Goal: Task Accomplishment & Management: Complete application form

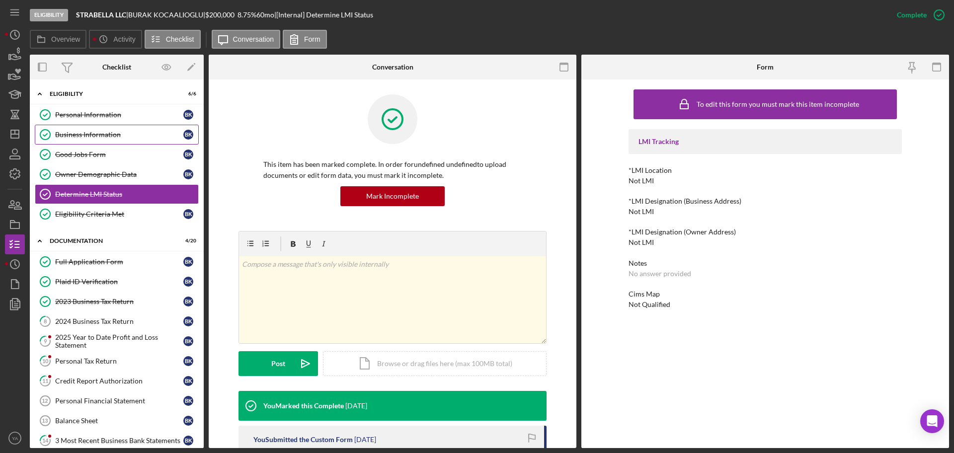
click at [106, 133] on div "Business Information" at bounding box center [119, 135] width 128 height 8
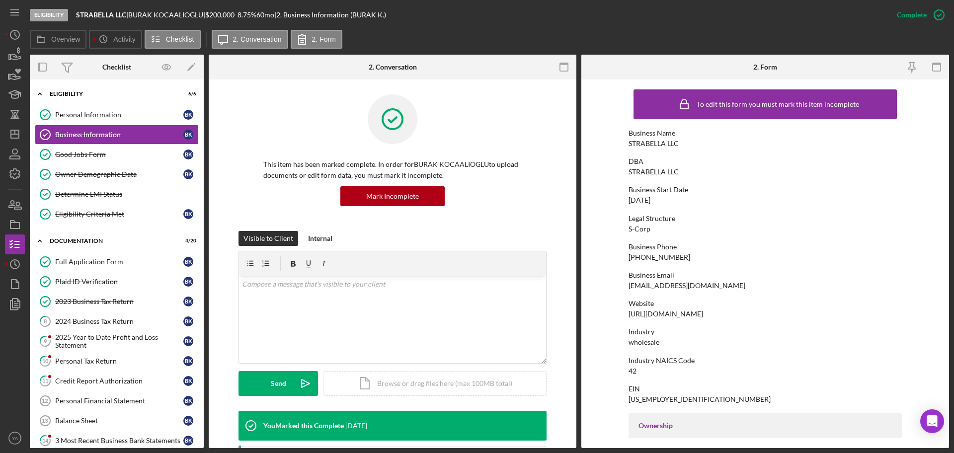
drag, startPoint x: 669, startPoint y: 197, endPoint x: 592, endPoint y: 208, distance: 77.7
click at [592, 208] on form "To edit this form you must mark this item incomplete Business Name STRABELLA LL…" at bounding box center [765, 263] width 368 height 369
click at [86, 264] on div "Full Application Form" at bounding box center [119, 262] width 128 height 8
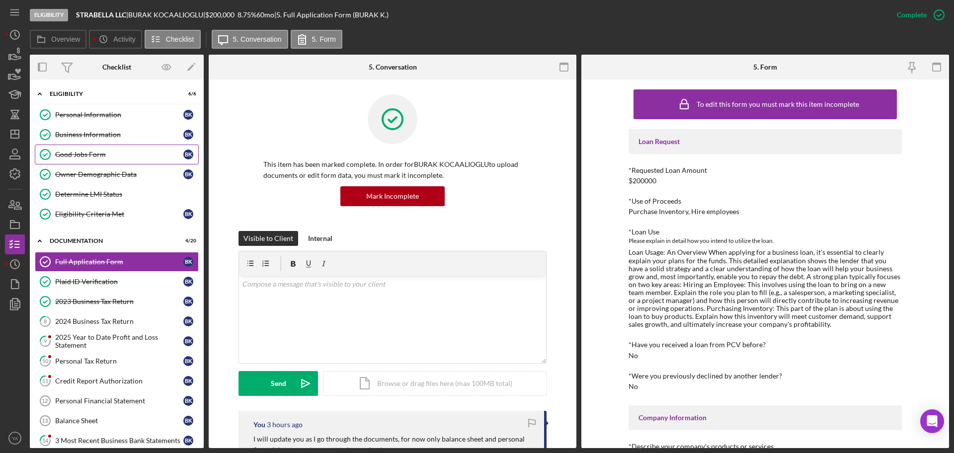
click at [141, 155] on div "Good Jobs Form" at bounding box center [119, 155] width 128 height 8
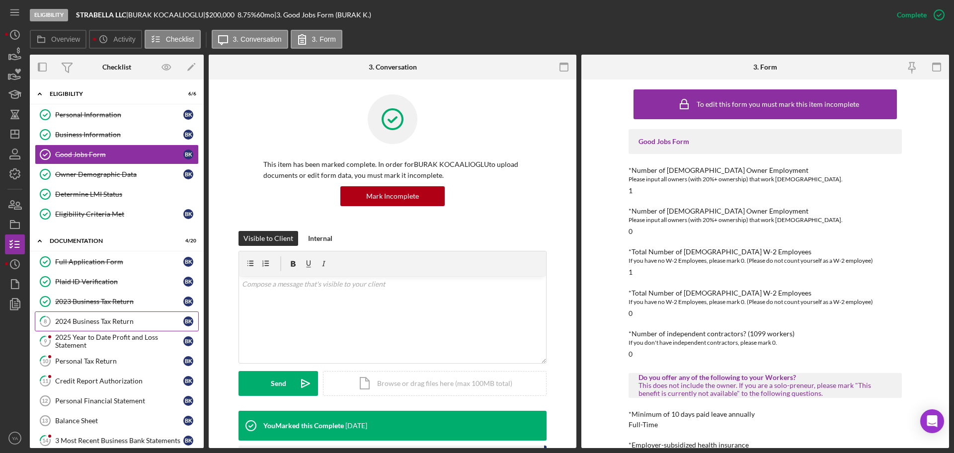
click at [106, 312] on link "8 2024 Business Tax Return B K" at bounding box center [117, 321] width 164 height 20
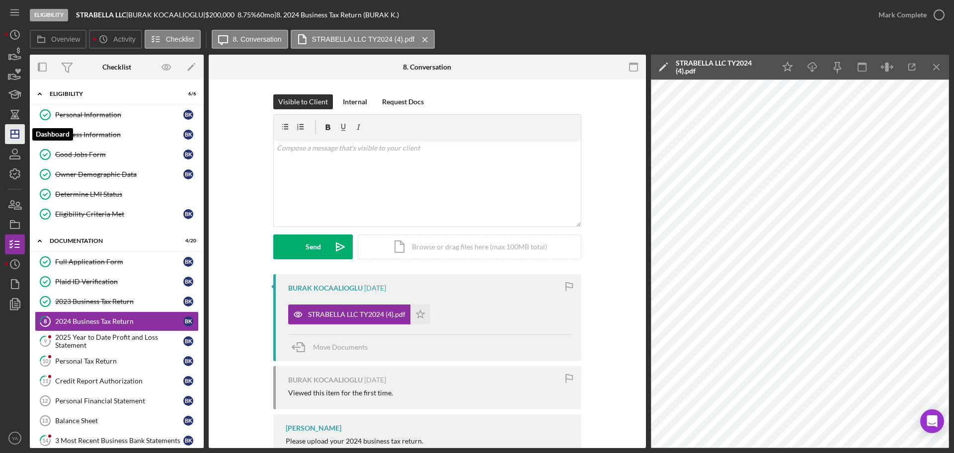
click at [7, 131] on icon "Icon/Dashboard" at bounding box center [14, 134] width 25 height 25
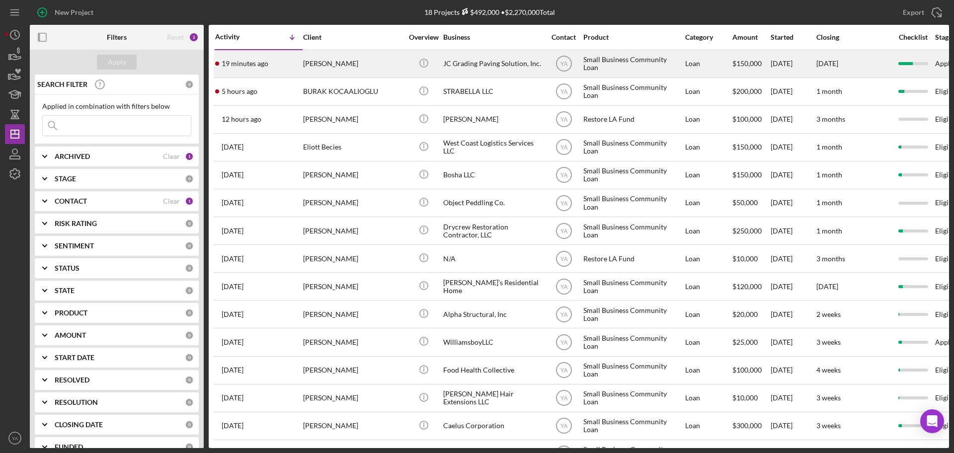
click at [482, 68] on div "JC Grading Paving Solution, Inc." at bounding box center [492, 64] width 99 height 26
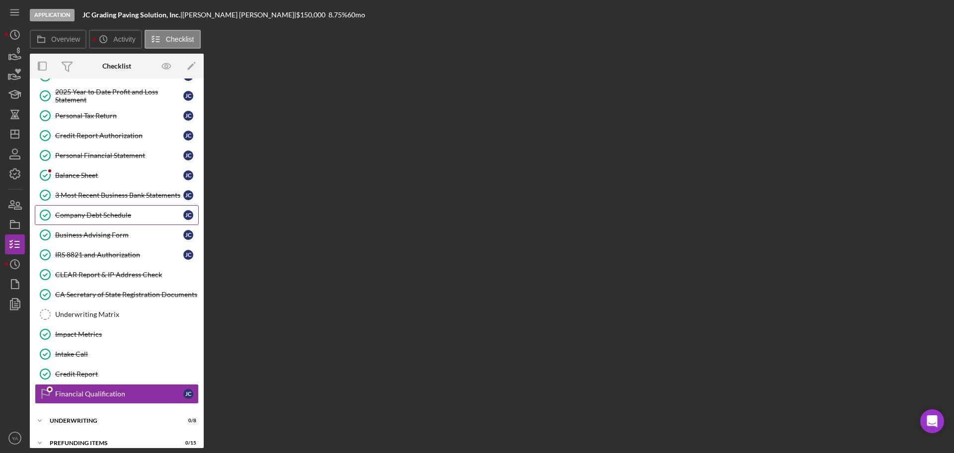
scroll to position [130, 0]
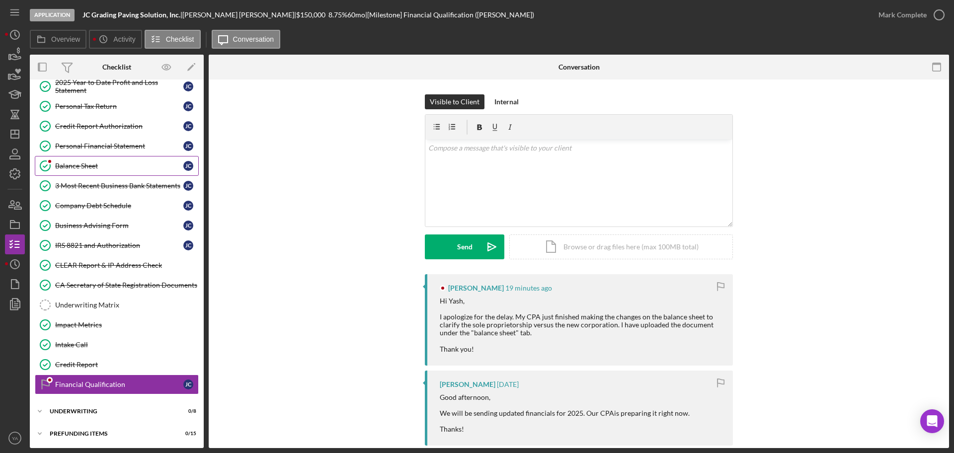
click at [106, 174] on link "Balance Sheet Balance Sheet J C" at bounding box center [117, 166] width 164 height 20
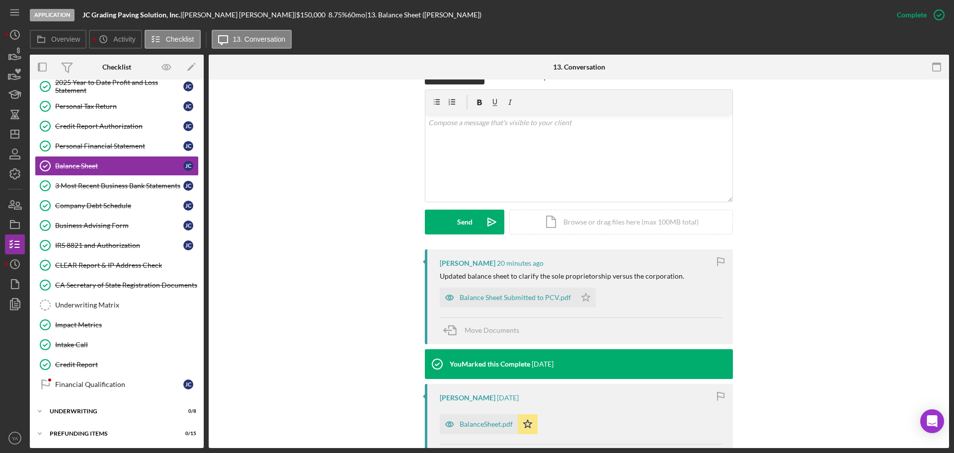
scroll to position [162, 0]
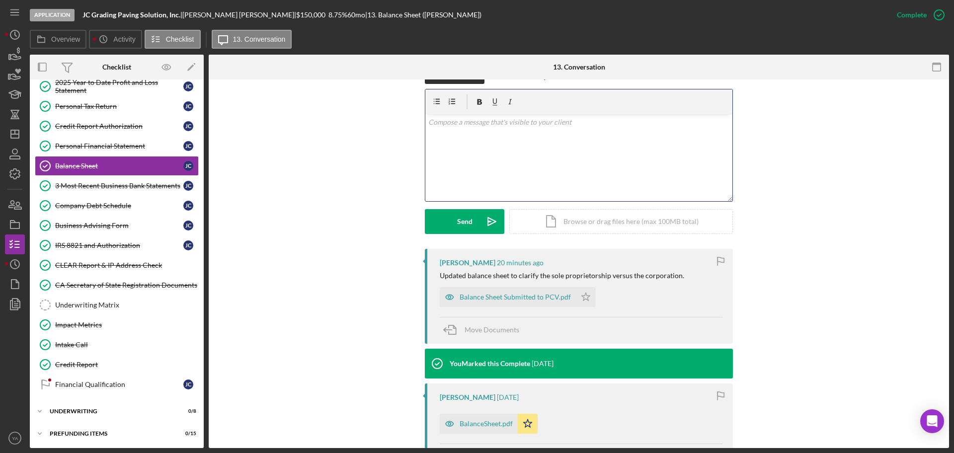
click at [577, 135] on div "v Color teal Color pink Remove color Add row above Add row below Add column bef…" at bounding box center [578, 157] width 307 height 87
click at [516, 121] on p "Thank you for the update! I Will make changes" at bounding box center [579, 122] width 302 height 11
click at [588, 125] on p "Thank you for the update! I will make changes" at bounding box center [579, 122] width 302 height 11
click at [631, 122] on p "Thank you for the update! I will make changes and update you regearding the loa…" at bounding box center [579, 122] width 302 height 11
click at [697, 121] on p "Thank you for the update! I will make changes and update you regarding the loan…" at bounding box center [579, 122] width 302 height 11
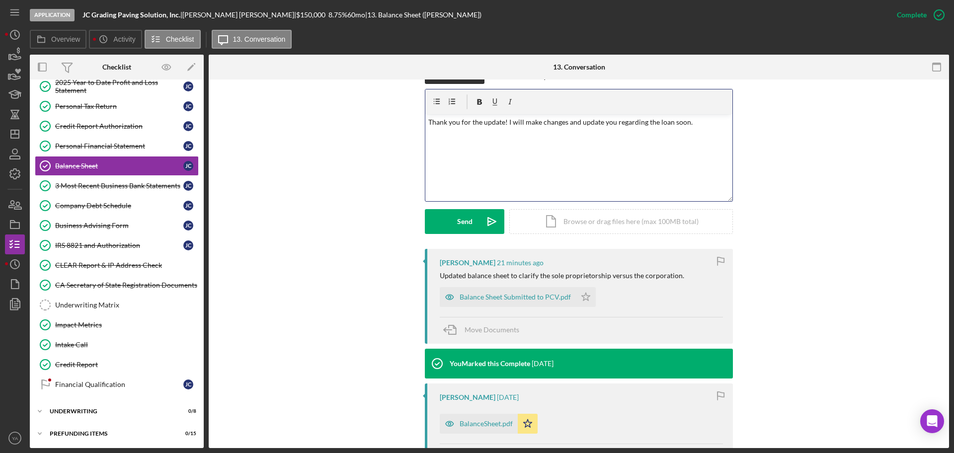
click at [505, 121] on p "Thank you for the update! I will make changes and update you regarding the loan…" at bounding box center [579, 122] width 302 height 11
click at [483, 219] on icon "Icon/icon-invite-send" at bounding box center [491, 221] width 25 height 25
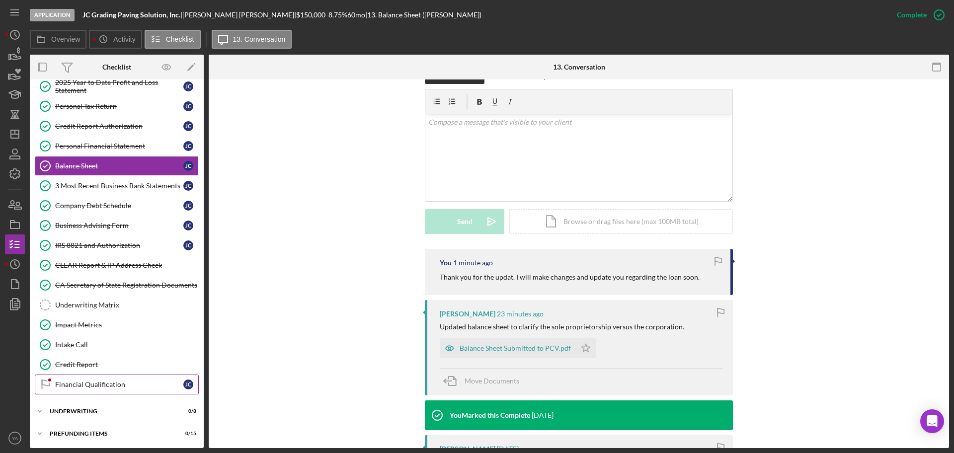
click at [107, 386] on div "Financial Qualification" at bounding box center [119, 385] width 128 height 8
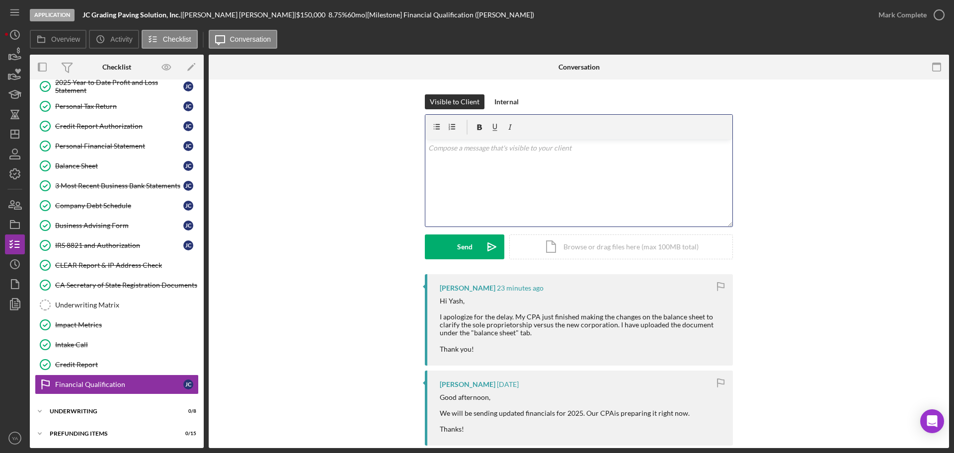
click at [619, 214] on div "v Color teal Color pink Remove color Add row above Add row below Add column bef…" at bounding box center [578, 183] width 307 height 87
click at [428, 148] on p "No worries, Thank you!" at bounding box center [579, 148] width 302 height 11
click at [527, 179] on div "v Color teal Color pink Remove color Add row above Add row below Add column bef…" at bounding box center [578, 183] width 307 height 87
click at [463, 241] on div "Send" at bounding box center [464, 246] width 15 height 25
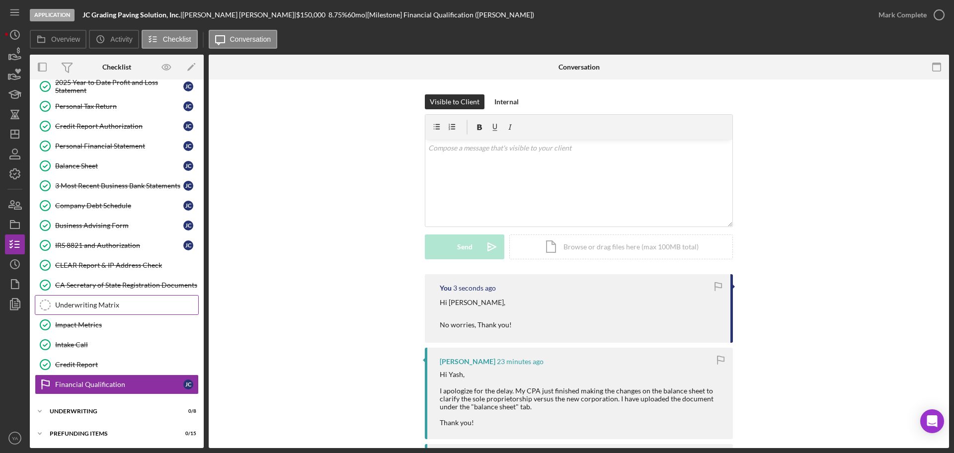
click at [124, 302] on div "Underwriting Matrix" at bounding box center [126, 305] width 143 height 8
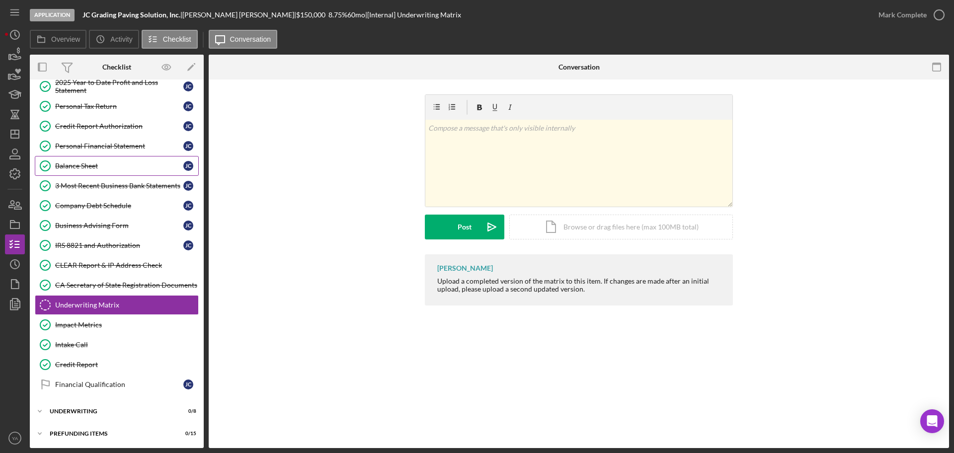
click at [121, 158] on link "Balance Sheet Balance Sheet J C" at bounding box center [117, 166] width 164 height 20
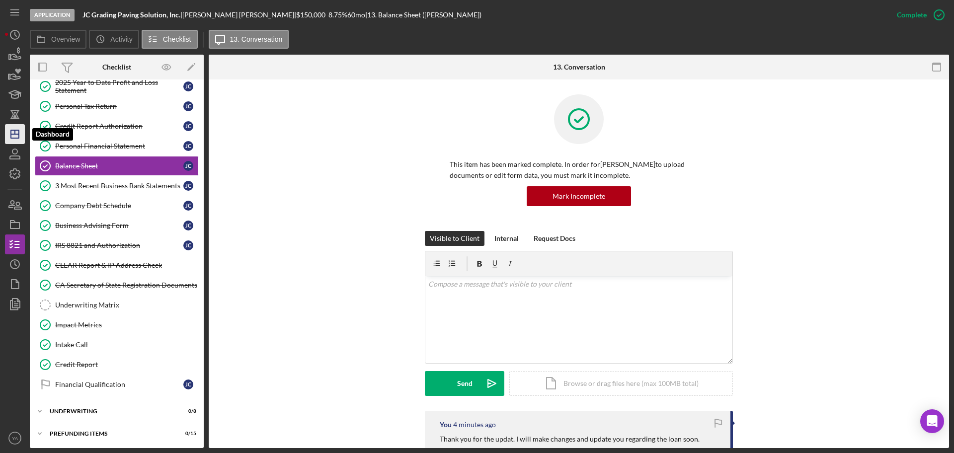
click at [10, 139] on icon "Icon/Dashboard" at bounding box center [14, 134] width 25 height 25
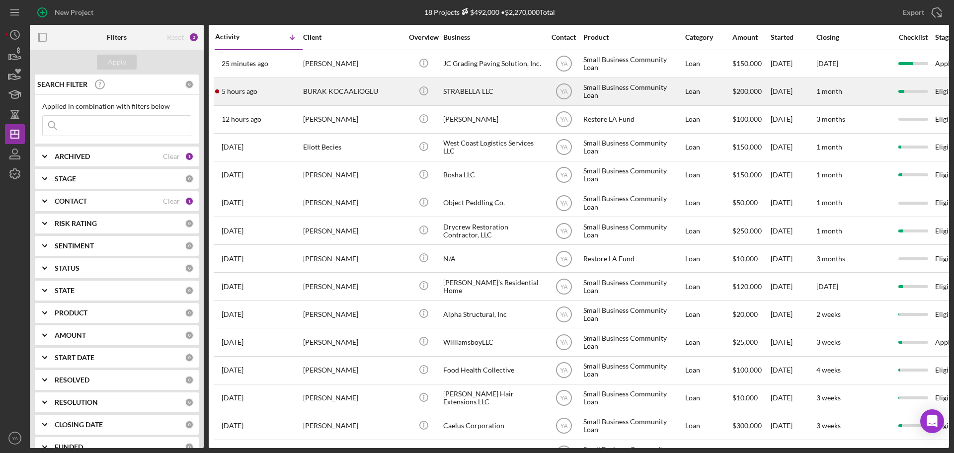
click at [485, 96] on div "STRABELLA LLC" at bounding box center [492, 91] width 99 height 26
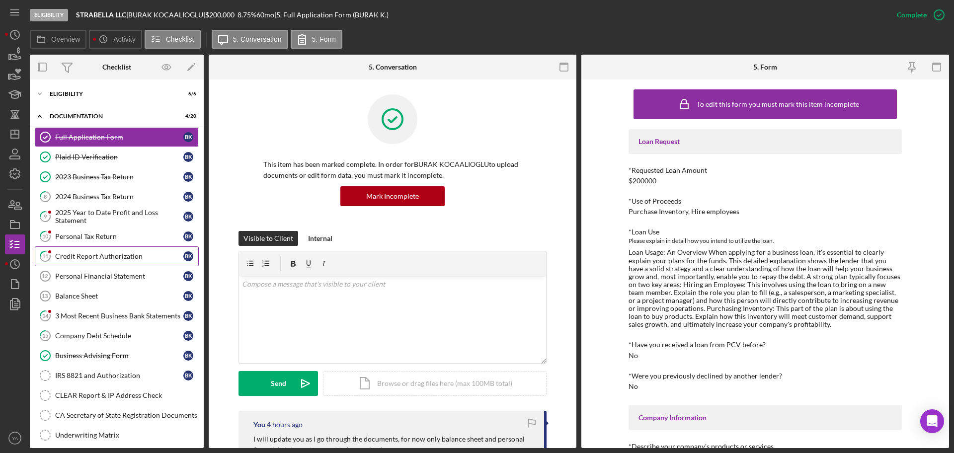
click at [113, 260] on div "Credit Report Authorization" at bounding box center [119, 256] width 128 height 8
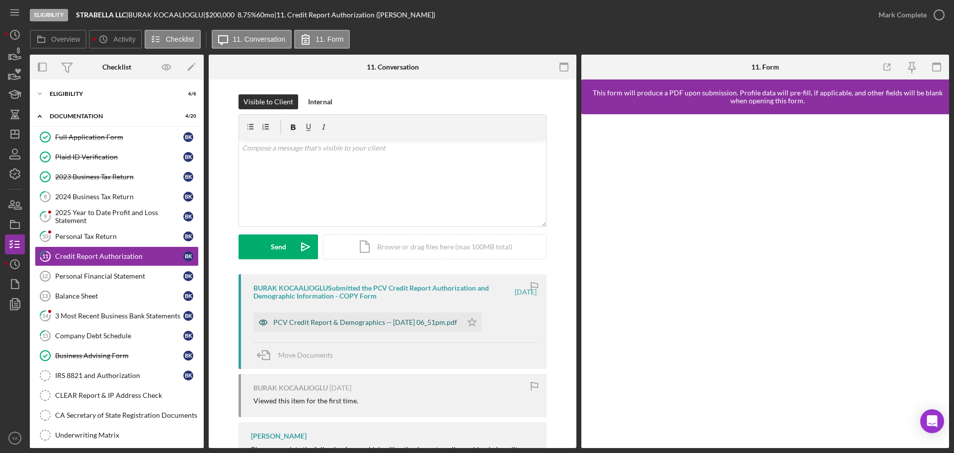
click at [400, 323] on div "PCV Credit Report & Demographics -- 2025-09-02 06_51pm.pdf" at bounding box center [365, 322] width 184 height 8
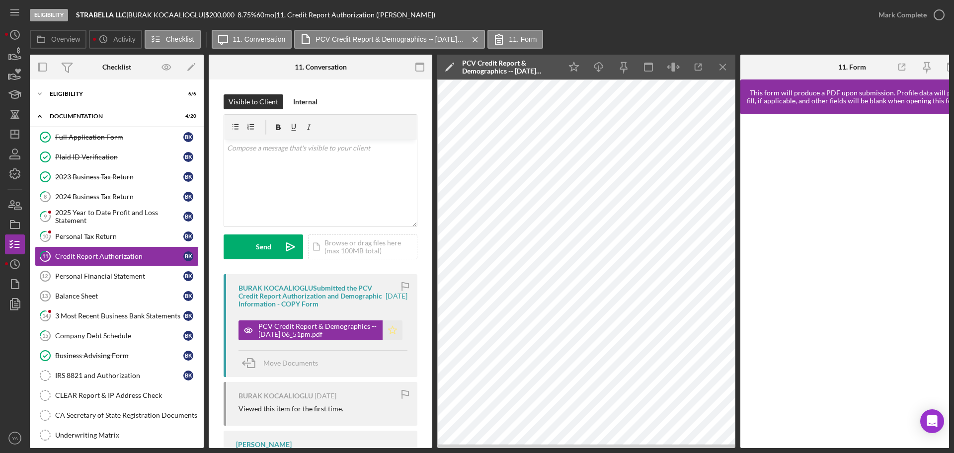
click at [395, 331] on icon "Icon/Star" at bounding box center [393, 330] width 20 height 20
click at [940, 14] on icon "button" at bounding box center [939, 14] width 25 height 25
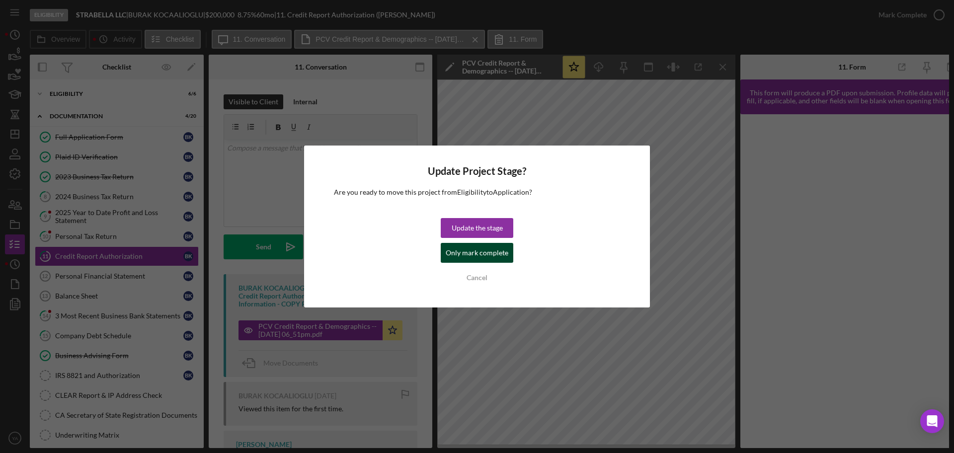
click at [497, 255] on div "Only mark complete" at bounding box center [477, 253] width 63 height 20
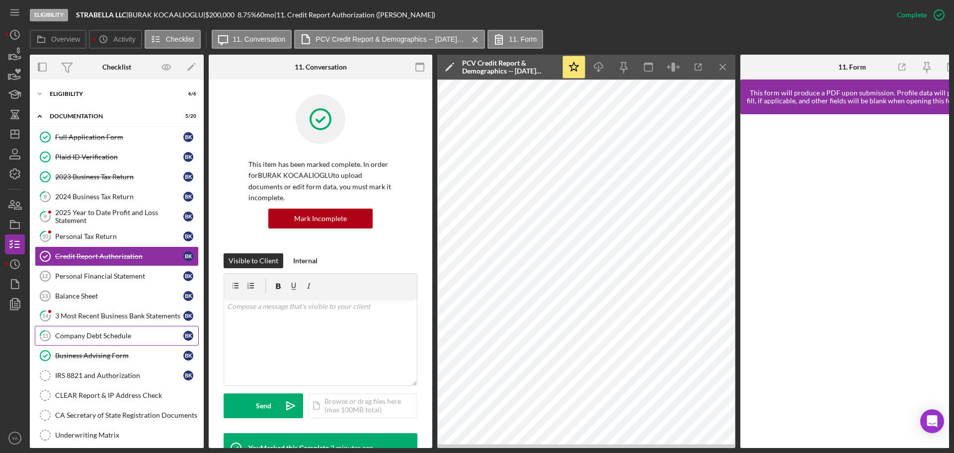
click at [113, 334] on div "Company Debt Schedule" at bounding box center [119, 336] width 128 height 8
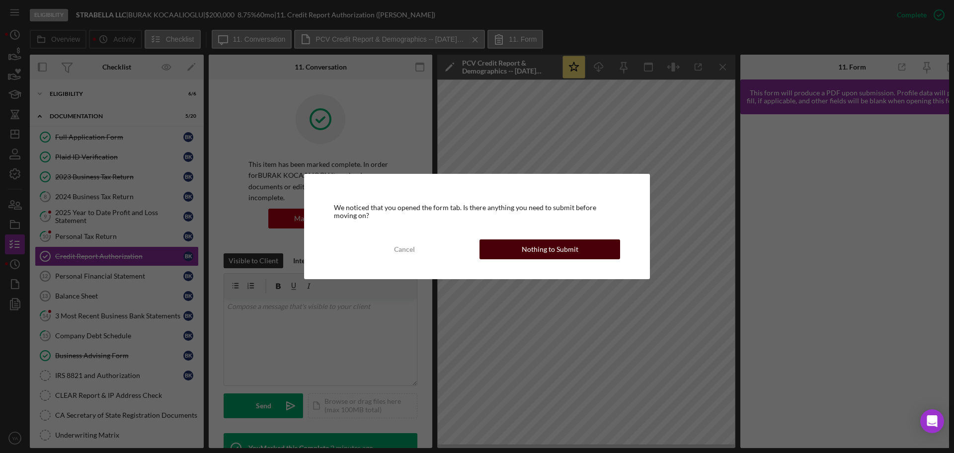
click at [545, 253] on div "Nothing to Submit" at bounding box center [550, 249] width 57 height 20
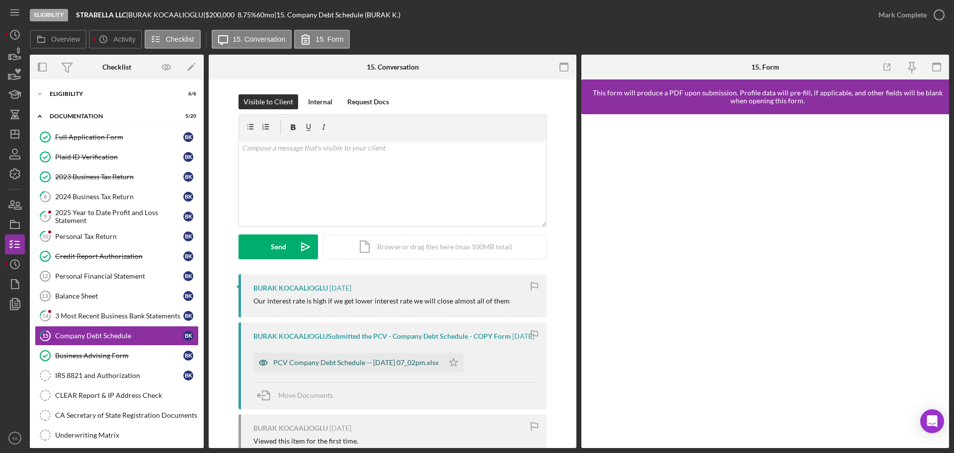
click at [395, 366] on div "PCV Company Debt Schedule -- 2025-09-02 07_02pm.xlsx" at bounding box center [348, 363] width 190 height 20
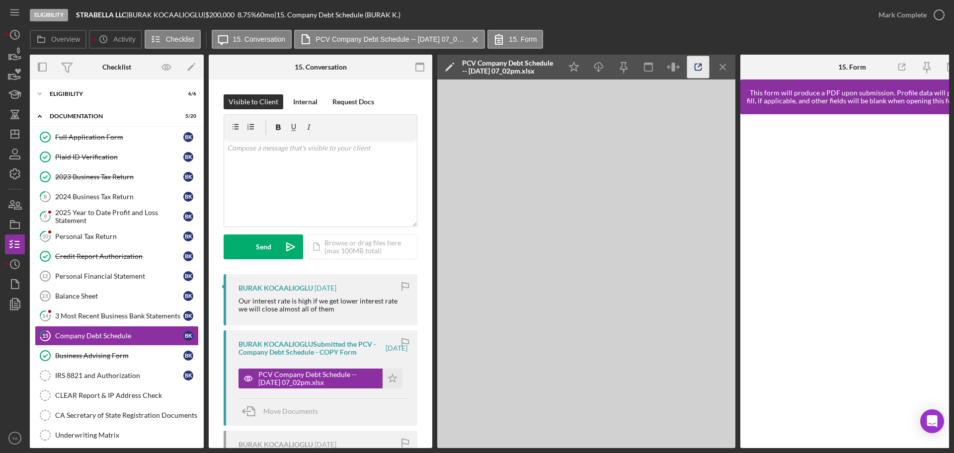
click at [691, 68] on icon "button" at bounding box center [698, 67] width 22 height 22
click at [284, 174] on div "v Color teal Color pink Remove color Add row above Add row below Add column bef…" at bounding box center [320, 183] width 193 height 87
click at [294, 149] on p "Okay, so you would" at bounding box center [320, 148] width 187 height 11
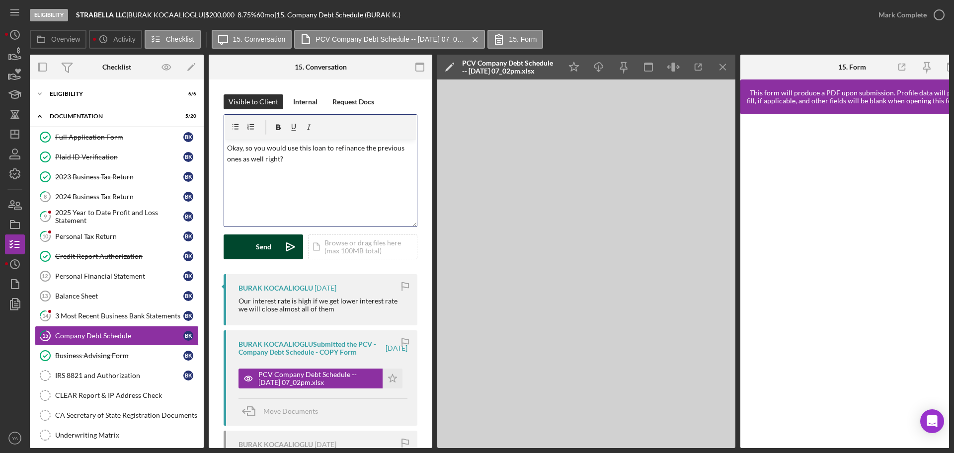
click at [273, 245] on button "Send Icon/icon-invite-send" at bounding box center [263, 246] width 79 height 25
